Goal: Check status

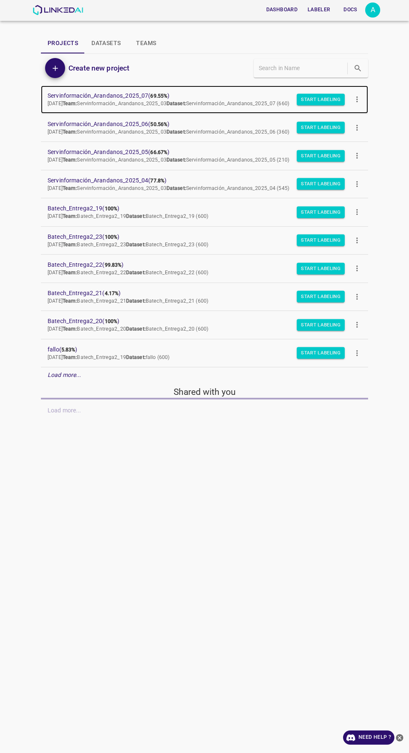
click at [151, 99] on span "Servinformación_Arandanos_2025_07 ( 69.55% )" at bounding box center [198, 95] width 301 height 9
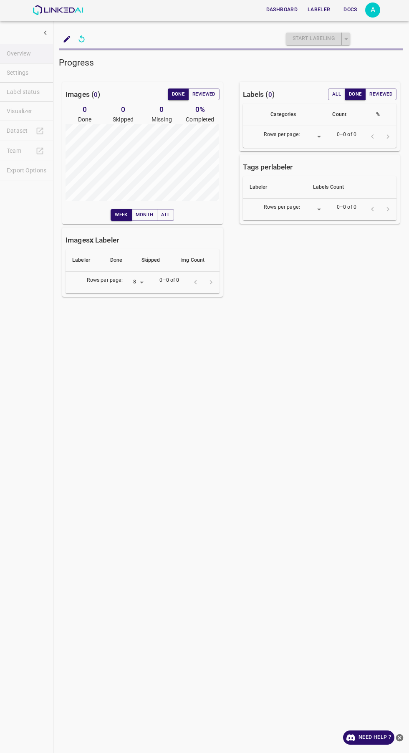
click at [38, 113] on ul "Overview Settings Label status Visualizer Dataset Team Export Options" at bounding box center [26, 112] width 53 height 143
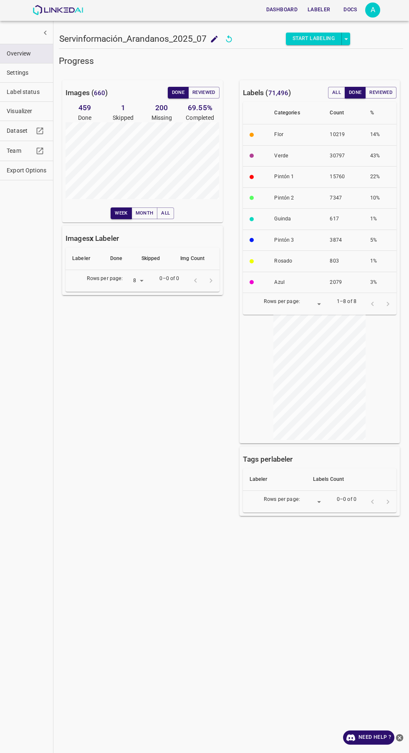
click at [44, 107] on span "Visualizer" at bounding box center [27, 111] width 40 height 9
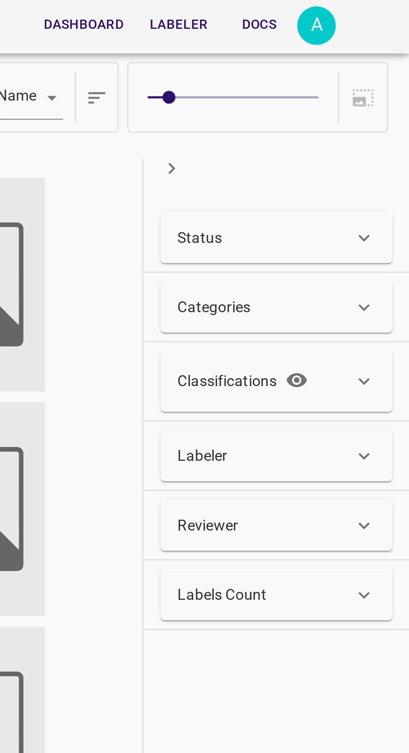
click at [370, 91] on div "Status" at bounding box center [353, 93] width 68 height 9
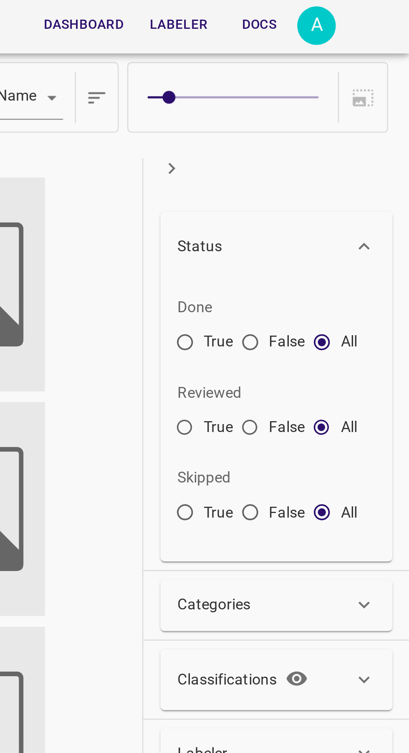
click at [324, 131] on input "True" at bounding box center [321, 135] width 15 height 15
radio input "true"
